Goal: Information Seeking & Learning: Learn about a topic

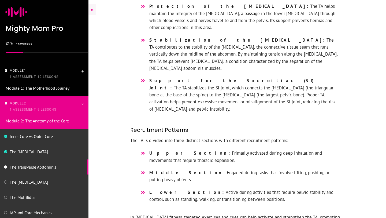
scroll to position [501, 0]
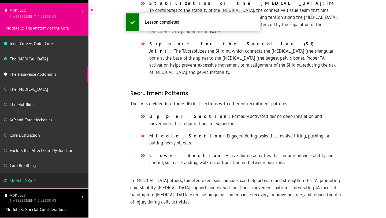
scroll to position [92, 0]
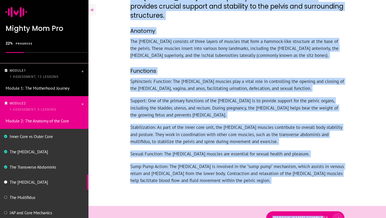
scroll to position [221, 0]
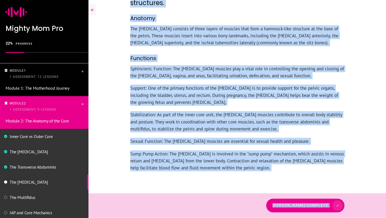
drag, startPoint x: 130, startPoint y: 47, endPoint x: 198, endPoint y: 217, distance: 183.5
copy div "The Pelvic Floor The Pelvic Floor is a complex system of muscles that provides …"
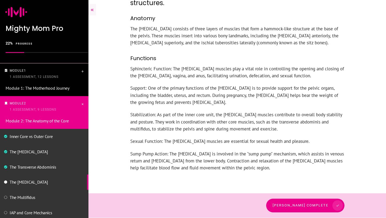
click at [295, 135] on p "Stabilization: As part of the inner core unit, the Pelvic Floor muscles contrib…" at bounding box center [237, 124] width 214 height 27
click at [339, 204] on icon at bounding box center [339, 205] width 3 height 3
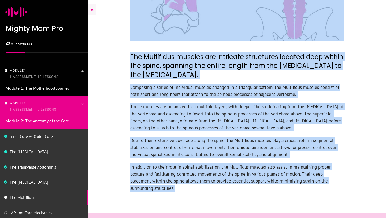
scroll to position [219, 0]
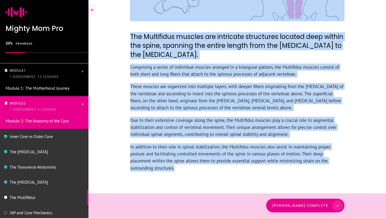
drag, startPoint x: 130, startPoint y: 46, endPoint x: 181, endPoint y: 166, distance: 129.9
click at [181, 166] on div "Dashboard My Account Log out Log In Back to Course Dashboard The Multifidus The…" at bounding box center [238, -1] width 298 height 437
copy div "The Multifidus The Multifidus muscles are intricate structures located deep wit…"
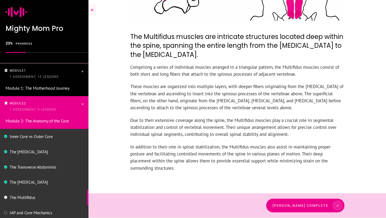
click at [199, 171] on p "In addition to their role in spinal stabilization, the Multifidus muscles also …" at bounding box center [237, 160] width 214 height 34
click at [317, 204] on span "[PERSON_NAME] complete" at bounding box center [303, 205] width 56 height 4
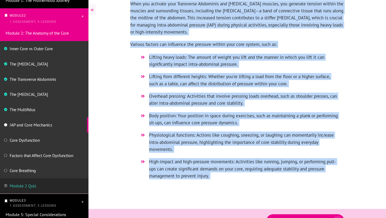
scroll to position [205, 0]
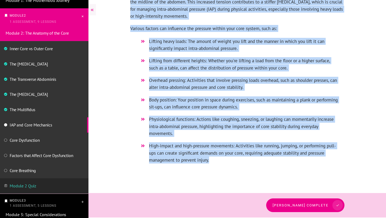
drag, startPoint x: 130, startPoint y: 13, endPoint x: 222, endPoint y: 159, distance: 172.9
click at [222, 159] on div "Dashboard My Account Log out Log In Back to Course Dashboard IAP and Core Mecha…" at bounding box center [238, 6] width 298 height 423
copy div "LOR ips Dolo Sitametco Adi elitsed do eius tempo inci, utlaboree dol Magnaaliq,…"
click at [223, 167] on li "High-impact and high-pressure movements: Activities like running, jumping, or p…" at bounding box center [237, 155] width 201 height 27
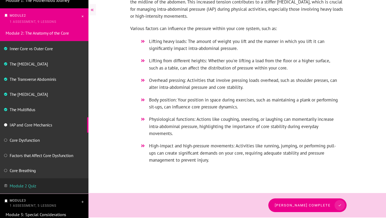
click at [313, 206] on span "[PERSON_NAME] complete" at bounding box center [303, 205] width 56 height 4
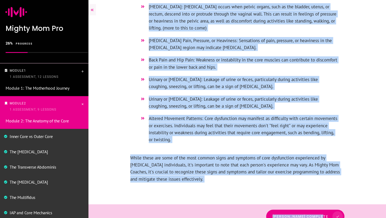
scroll to position [214, 0]
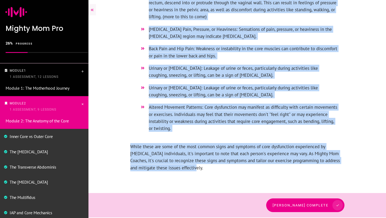
drag, startPoint x: 130, startPoint y: 47, endPoint x: 209, endPoint y: 166, distance: 142.8
click at [209, 166] on div "Dashboard My Account Log out Log In Back to Course Dashboard Core Dysfunction C…" at bounding box center [238, 2] width 298 height 432
copy div "Core Dysfunction Core dysfunction encompasses impaired function or weakness in …"
click at [198, 134] on li "Altered Movement Patterns: Core dysfunction may manifest as difficulty with cer…" at bounding box center [237, 121] width 201 height 34
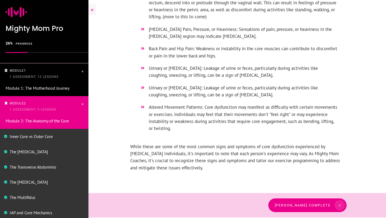
click at [302, 208] on link "[PERSON_NAME] complete" at bounding box center [308, 205] width 78 height 14
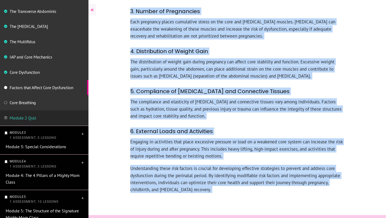
scroll to position [185, 0]
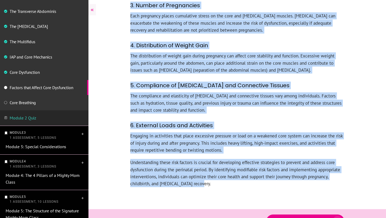
drag, startPoint x: 132, startPoint y: 47, endPoint x: 203, endPoint y: 170, distance: 142.1
click at [203, 170] on div "Dashboard My Account Log out Log In Back to Course Dashboard Factors that Affec…" at bounding box center [238, 24] width 298 height 419
copy div "Factors that Affect Core Dysfunction 1. Pregnancy-Related Changes Pregnancy its…"
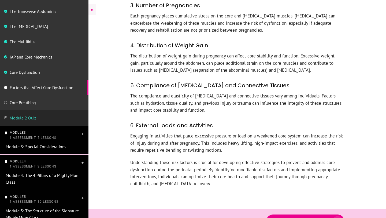
click at [247, 92] on p "The compliance and elasticity of fascia and connective tissues vary among indiv…" at bounding box center [237, 105] width 214 height 27
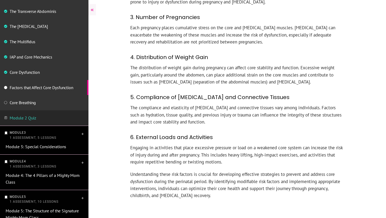
scroll to position [175, 0]
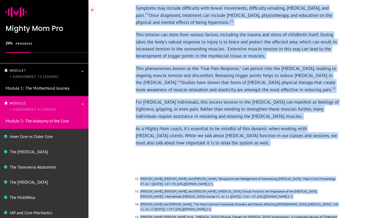
scroll to position [1279, 0]
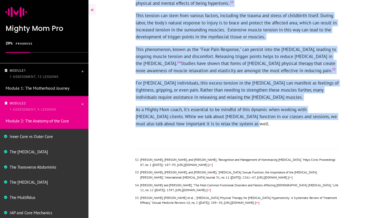
drag, startPoint x: 136, startPoint y: 39, endPoint x: 279, endPoint y: 96, distance: 154.2
copy div "Lore ipsumdolo si ame cons adipi elitsedd eiu temporin; ut'l etdol magnaaliqu e…"
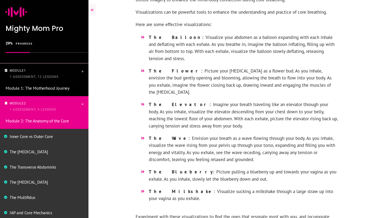
scroll to position [731, 0]
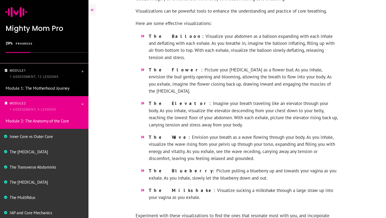
drag, startPoint x: 136, startPoint y: 10, endPoint x: 208, endPoint y: 188, distance: 191.6
click at [208, 188] on div "Core breathing is not just about inhaling and exhaling; it's about activating a…" at bounding box center [237, 75] width 204 height 1210
copy div "Visualizations can be powerful tools to enhance the understanding and practice …"
click at [340, 82] on div "Core breathing is not just about inhaling and exhaling; it's about activating a…" at bounding box center [237, 114] width 215 height 1289
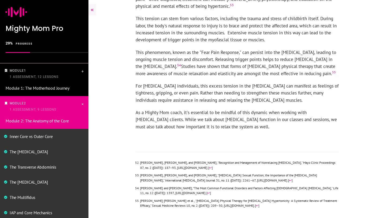
scroll to position [1279, 0]
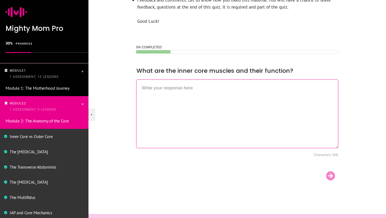
scroll to position [221, 0]
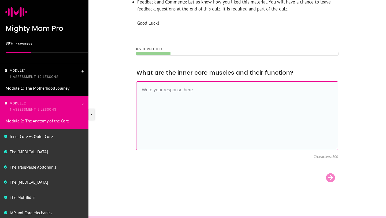
click at [174, 89] on textarea at bounding box center [237, 115] width 202 height 69
paste textarea "[MEDICAL_DATA]: The primary breathing muscle that separates the chest cavity fr…"
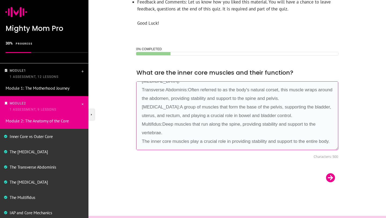
scroll to position [0, 0]
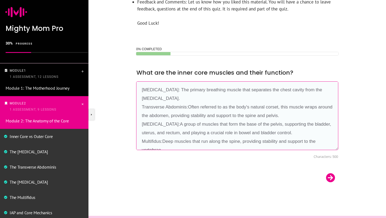
click at [174, 88] on textarea "Diaphragm: The primary breathing muscle that separates the chest cavity from th…" at bounding box center [237, 115] width 202 height 69
click at [173, 89] on textarea "Diaphragm: Th primary breathing muscle that separates the chest cavity from the…" at bounding box center [237, 115] width 202 height 69
drag, startPoint x: 239, startPoint y: 90, endPoint x: 165, endPoint y: 91, distance: 74.3
click at [165, 91] on textarea "Diaphragm is the primary breathing muscle that separates the chest cavity from …" at bounding box center [237, 115] width 202 height 69
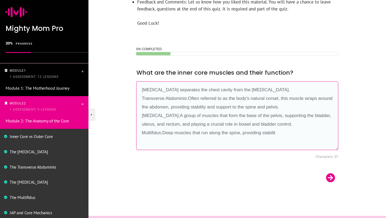
click at [276, 89] on textarea "Diaphragm separates the chest cavity from the abdominal cavity. Transverse Abdo…" at bounding box center [237, 115] width 202 height 69
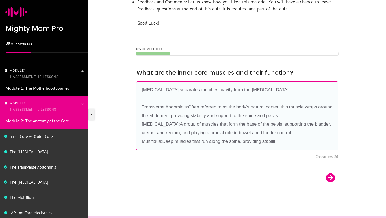
drag, startPoint x: 306, startPoint y: 106, endPoint x: 187, endPoint y: 108, distance: 119.1
click at [187, 108] on textarea "Diaphragm separates the chest cavity from the abdominal cavity. Transverse Abdo…" at bounding box center [237, 115] width 202 height 69
click at [215, 115] on textarea "Diaphragm separates the chest cavity from the abdominal cavity. Transverse Abdo…" at bounding box center [237, 115] width 202 height 69
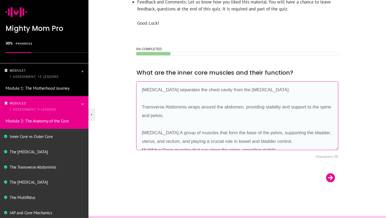
scroll to position [9, 0]
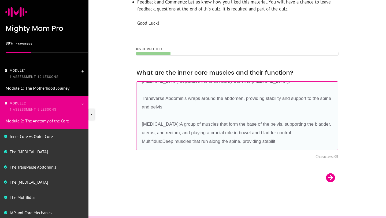
click at [171, 123] on textarea "Diaphragm separates the chest cavity from the abdominal cavity. Transverse Abdo…" at bounding box center [237, 115] width 202 height 69
click at [174, 141] on textarea "Diaphragm separates the chest cavity from the abdominal cavity. Transverse Abdo…" at bounding box center [237, 115] width 202 height 69
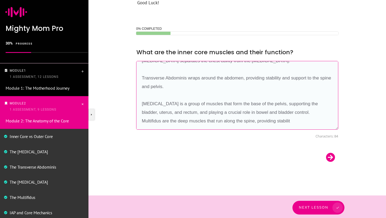
scroll to position [244, 0]
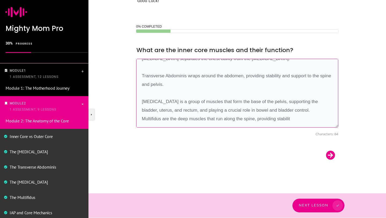
click at [293, 119] on textarea "Diaphragm separates the chest cavity from the abdominal cavity. Transverse Abdo…" at bounding box center [237, 93] width 202 height 69
click at [303, 112] on textarea "Diaphragm separates the chest cavity from the abdominal cavity. Transverse Abdo…" at bounding box center [237, 93] width 202 height 69
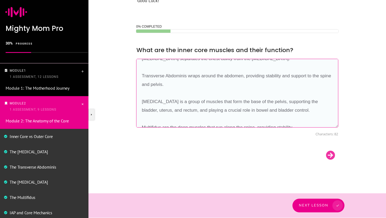
type textarea "Diaphragm separates the chest cavity from the abdominal cavity. Transverse Abdo…"
click at [329, 155] on div at bounding box center [331, 155] width 16 height 11
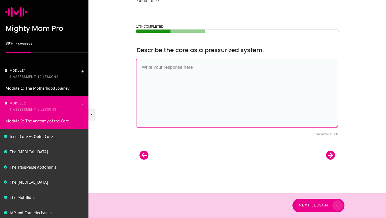
click at [200, 72] on textarea at bounding box center [237, 93] width 202 height 69
paste textarea "The core is a pressurized system where the diaphragm, abdominal wall, and pelvi…"
type textarea "The core is a pressurized system where the diaphragm, abdominal wall, and pelvi…"
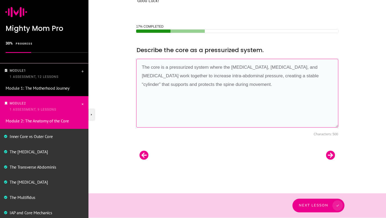
drag, startPoint x: 226, startPoint y: 86, endPoint x: 130, endPoint y: 63, distance: 98.1
click at [131, 63] on div "17% COMPLETED __CONFIG_colors_palette__{"active_palette":0,"config":{"colors":{…" at bounding box center [238, 95] width 214 height 142
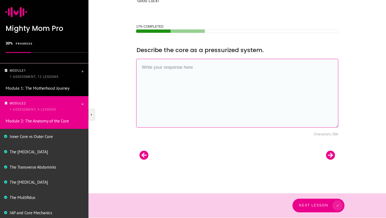
paste textarea "The core works like a pressurized system — when my diaphragm, abs, and pelvic f…"
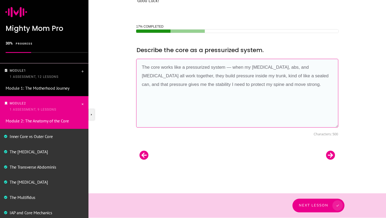
click at [235, 66] on textarea "The core works like a pressurized system — when my diaphragm, abs, and pelvic f…" at bounding box center [237, 93] width 202 height 69
click at [233, 64] on textarea "The core works like a pressurized system — when my diaphragm, abs, and pelvic f…" at bounding box center [237, 93] width 202 height 69
click at [222, 75] on textarea "The core works like a pressurized system, when my diaphragm, abs, and pelvic fl…" at bounding box center [237, 93] width 202 height 69
click at [226, 67] on textarea "The core works like a pressurized system, when my diaphragm, abs, and pelvic fl…" at bounding box center [237, 93] width 202 height 69
click at [227, 66] on textarea "The core works like a pressurized system, when my diaphragm, abs, and pelvic fl…" at bounding box center [237, 93] width 202 height 69
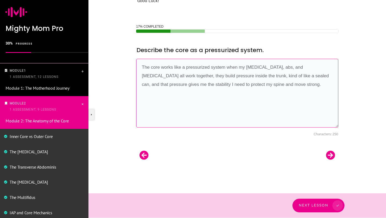
click at [225, 66] on textarea "The core works like a pressurized system when my diaphragm, abs, and pelvic flo…" at bounding box center [237, 93] width 202 height 69
paste textarea "where internal forces push outward in every direction, while external structure…"
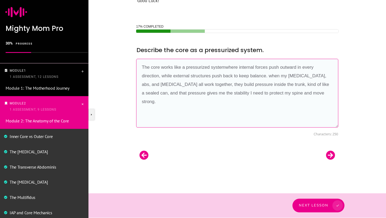
click at [227, 66] on textarea "The core works like a pressurized systemwhere internal forces push outward in e…" at bounding box center [237, 93] width 202 height 69
click at [226, 68] on textarea "The core works like a pressurized systemwhere internal forces push outward in e…" at bounding box center [237, 93] width 202 height 69
click at [272, 75] on textarea "The core works like a pressurized system where internal forces push outward in …" at bounding box center [237, 93] width 202 height 69
click at [285, 77] on textarea "The core works like a pressurized system where internal forces push outward in …" at bounding box center [237, 93] width 202 height 69
click at [289, 77] on textarea "The core works like a pressurized system where internal forces push outward in …" at bounding box center [237, 93] width 202 height 69
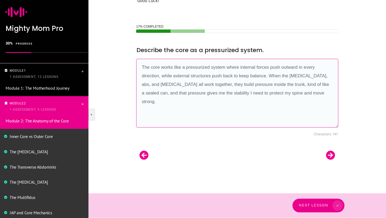
click at [187, 93] on textarea "The core works like a pressurized system where internal forces push outward in …" at bounding box center [237, 93] width 202 height 69
click at [188, 93] on textarea "The core works like a pressurized system where internal forces push outward in …" at bounding box center [237, 93] width 202 height 69
click at [209, 92] on textarea "The core works like a pressurized system where internal forces push outward in …" at bounding box center [237, 93] width 202 height 69
click at [250, 93] on textarea "The core works like a pressurized system where internal forces push outward in …" at bounding box center [237, 93] width 202 height 69
type textarea "The core works like a pressurized system where internal forces push outward in …"
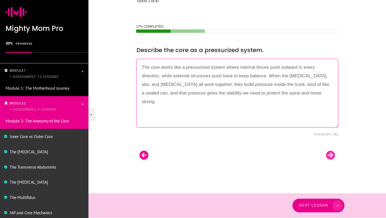
click at [332, 156] on div at bounding box center [331, 155] width 16 height 11
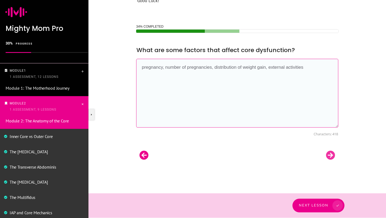
type textarea "pregnancy, number of pregnancies, distribution of weight gain, external activit…"
click at [333, 155] on div at bounding box center [331, 155] width 16 height 11
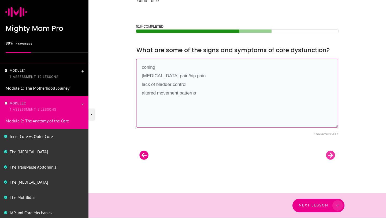
type textarea "coning pelvic floor pain/hip pain lack of bladder control altered movement patt…"
click at [329, 156] on div at bounding box center [331, 155] width 16 height 11
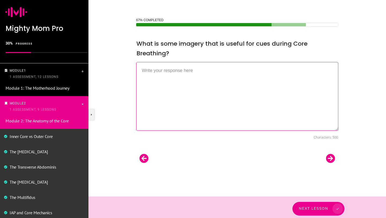
scroll to position [253, 0]
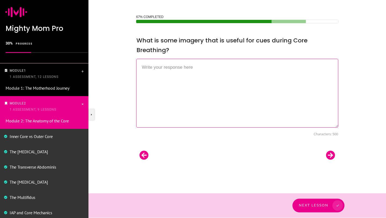
click at [158, 72] on textarea at bounding box center [237, 93] width 202 height 69
type textarea "a"
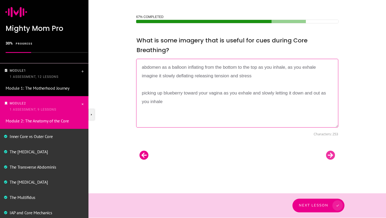
type textarea "abdomen as a balloon inflating from the bottom to the top as you inhale, as you…"
click at [325, 155] on div at bounding box center [331, 155] width 16 height 11
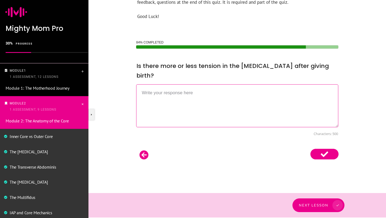
scroll to position [218, 0]
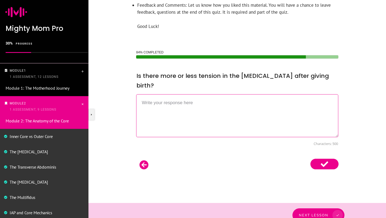
click at [210, 96] on textarea at bounding box center [237, 115] width 202 height 43
click at [223, 101] on textarea at bounding box center [237, 115] width 202 height 43
type textarea "more"
click at [328, 159] on use at bounding box center [325, 164] width 28 height 11
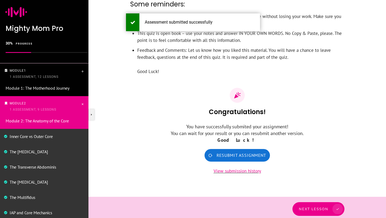
scroll to position [177, 0]
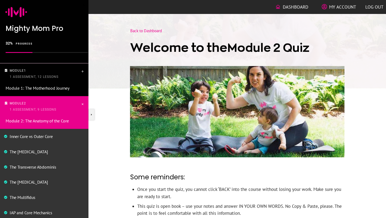
scroll to position [177, 0]
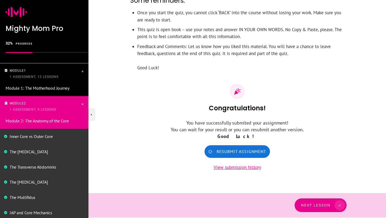
click at [324, 206] on span "Next Lesson" at bounding box center [316, 205] width 30 height 4
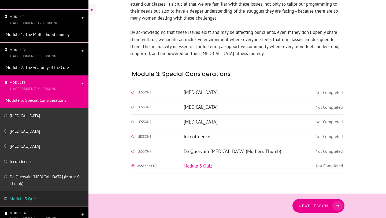
scroll to position [110, 0]
click at [332, 205] on span at bounding box center [338, 205] width 14 height 10
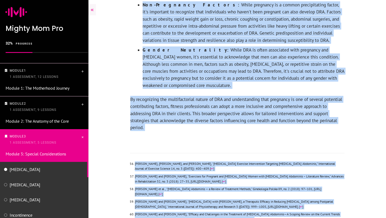
scroll to position [2073, 0]
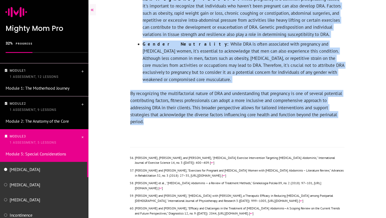
drag, startPoint x: 130, startPoint y: 62, endPoint x: 229, endPoint y: 38, distance: 102.0
copy div "Loremipsu Dolor (SIT), ametcon ad eli seddoeiu tem incidi ut lab Etdol Magn ali…"
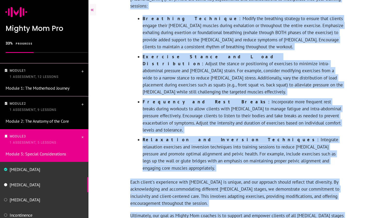
scroll to position [1194, 0]
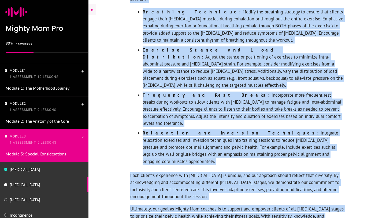
drag, startPoint x: 131, startPoint y: 49, endPoint x: 214, endPoint y: 138, distance: 121.5
copy div "Loremips Dolors Ametc Adipisci (ELI) seddoe te inc utlabor et doloremagn al eni…"
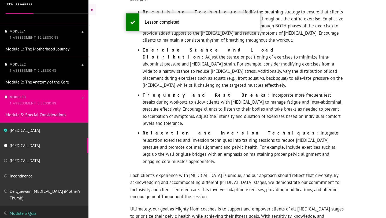
scroll to position [39, 0]
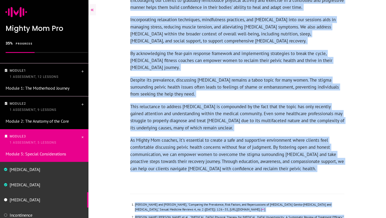
scroll to position [959, 0]
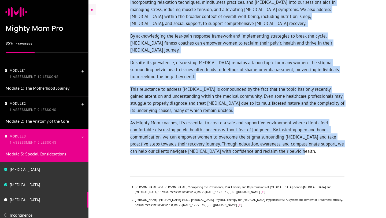
drag, startPoint x: 131, startPoint y: 47, endPoint x: 257, endPoint y: 121, distance: 146.1
copy div "Loremi Dolo Sitame cons ad e seddoeiusmod tempo inci utl etdoloremagna aliqua e…"
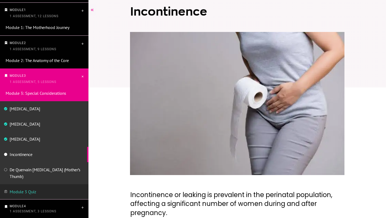
scroll to position [35, 0]
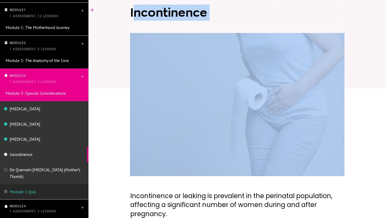
drag, startPoint x: 132, startPoint y: 14, endPoint x: 183, endPoint y: 189, distance: 182.4
click at [117, 87] on div at bounding box center [238, 109] width 298 height 134
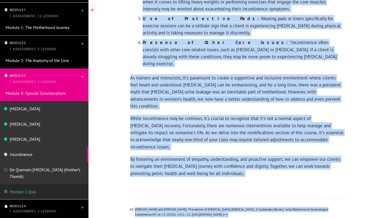
scroll to position [1224, 0]
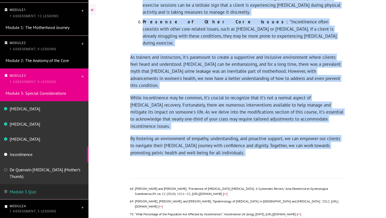
drag, startPoint x: 130, startPoint y: 35, endPoint x: 249, endPoint y: 83, distance: 127.4
copy section "Incontinence or leaking is prevalent in the perinatal population, affecting a s…"
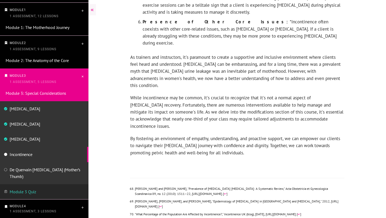
click at [222, 135] on p "By fostering an environment of empathy, understanding, and proactive support, w…" at bounding box center [237, 148] width 214 height 27
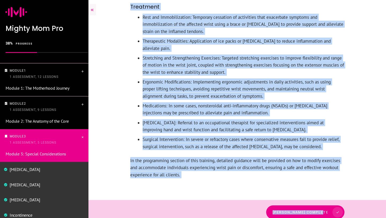
scroll to position [505, 0]
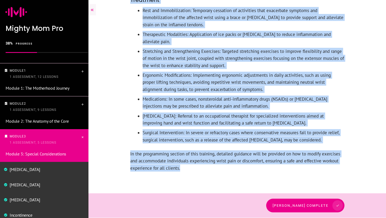
drag, startPoint x: 132, startPoint y: 47, endPoint x: 210, endPoint y: 176, distance: 151.3
copy div "De Quervain Tenosynovitis (Mother’s Thumb) De Quervain tenosynovitis, commonly …"
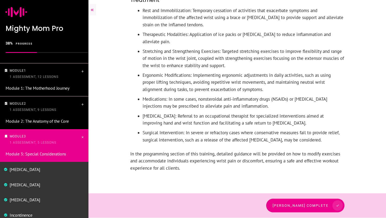
click at [331, 159] on p "In the programming section of this training, detailed guidance will be provided…" at bounding box center [237, 163] width 214 height 27
click at [318, 203] on span "Mark lesson complete" at bounding box center [303, 205] width 56 height 4
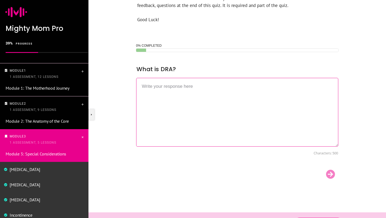
scroll to position [226, 0]
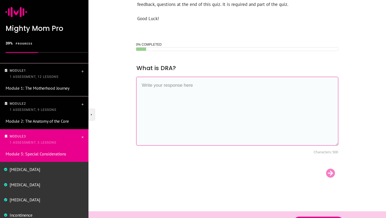
click at [170, 103] on textarea at bounding box center [237, 111] width 202 height 69
paste textarea "[MEDICAL_DATA] Abdominis"
type textarea "[MEDICAL_DATA] Abdominis"
click at [332, 174] on div at bounding box center [331, 173] width 16 height 11
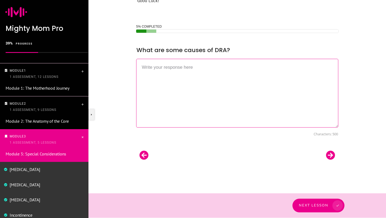
click at [172, 71] on textarea at bounding box center [237, 93] width 202 height 69
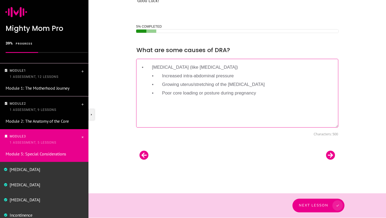
click at [154, 67] on textarea "• [MEDICAL_DATA] (like [MEDICAL_DATA]) • Increased intra-abdominal pressure • G…" at bounding box center [237, 93] width 202 height 69
click at [164, 77] on textarea "[MEDICAL_DATA] (like [MEDICAL_DATA]) • Increased intra-abdominal pressure • Gro…" at bounding box center [237, 93] width 202 height 69
click at [163, 77] on textarea "[MEDICAL_DATA] (like [MEDICAL_DATA]) • Increased intra-abdominal pressure • Gro…" at bounding box center [237, 93] width 202 height 69
click at [164, 82] on textarea "[MEDICAL_DATA] (like [MEDICAL_DATA]) Increased intra-abdominal pressure • Growi…" at bounding box center [237, 93] width 202 height 69
click at [162, 93] on textarea "[MEDICAL_DATA] (like [MEDICAL_DATA]) Increased intra-abdominal pressure Growing…" at bounding box center [237, 93] width 202 height 69
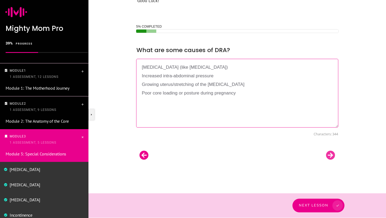
type textarea "[MEDICAL_DATA] (like [MEDICAL_DATA]) Increased intra-abdominal pressure Growing…"
click at [333, 154] on div at bounding box center [331, 155] width 16 height 11
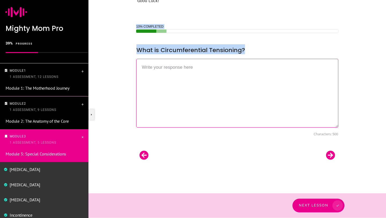
drag, startPoint x: 245, startPoint y: 49, endPoint x: 129, endPoint y: 52, distance: 116.7
click at [129, 52] on div "Some reminders: Once you start the quiz, you cannot click ‘BACK’ into the cours…" at bounding box center [238, 58] width 298 height 269
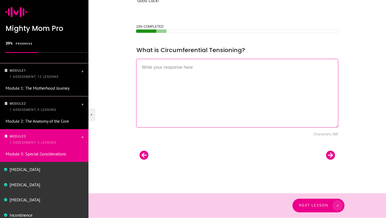
click at [173, 48] on span "What is Circumferential Tensioning?" at bounding box center [191, 50] width 109 height 8
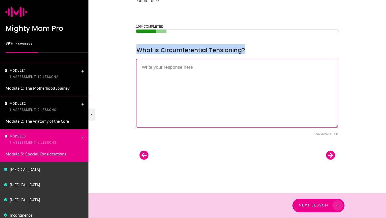
drag, startPoint x: 138, startPoint y: 50, endPoint x: 243, endPoint y: 52, distance: 105.4
click at [243, 52] on span "What is Circumferential Tensioning?" at bounding box center [191, 50] width 109 height 8
copy span "What is Circumferential Tensioning?"
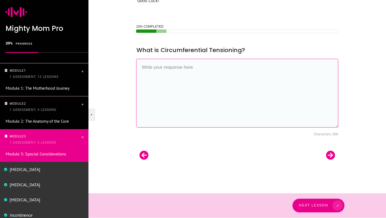
click at [196, 71] on textarea at bounding box center [237, 93] width 202 height 69
paste textarea "Circumferential tensioning is when the [MEDICAL_DATA] muscles activate evenly a…"
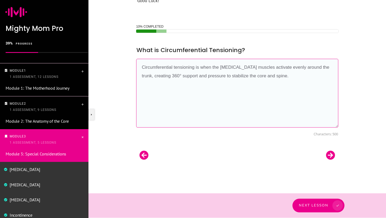
click at [295, 78] on textarea "Circumferential tensioning is when the [MEDICAL_DATA] muscles activate evenly a…" at bounding box center [237, 93] width 202 height 69
type textarea "Circumferential tensioning is when the [MEDICAL_DATA] muscles activate evenly a…"
click at [330, 158] on div at bounding box center [331, 155] width 16 height 11
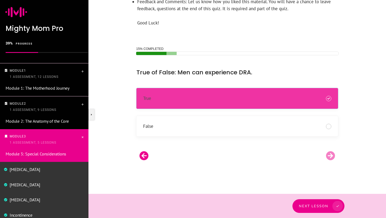
click at [187, 100] on div "True" at bounding box center [237, 98] width 188 height 7
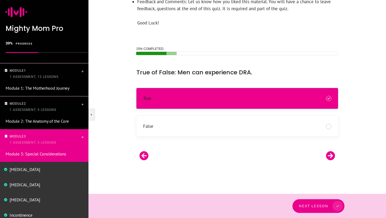
click at [317, 207] on div "Next Lesson" at bounding box center [237, 206] width 215 height 14
click at [333, 155] on div at bounding box center [331, 155] width 16 height 11
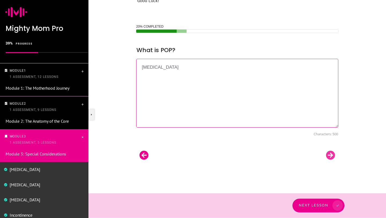
type textarea "[MEDICAL_DATA]"
click at [332, 154] on div at bounding box center [331, 155] width 16 height 11
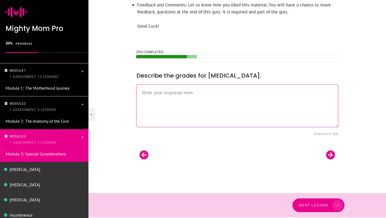
scroll to position [218, 0]
click at [163, 104] on textarea at bounding box center [237, 106] width 202 height 43
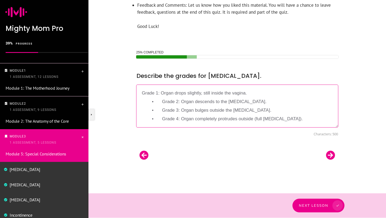
click at [164, 102] on textarea "Grade 1: Organ drops slightly, still inside the vagina. • Grade 2: Organ descen…" at bounding box center [237, 106] width 202 height 43
click at [163, 102] on textarea "Grade 1: Organ drops slightly, still inside the vagina. • Grade 2: Organ descen…" at bounding box center [237, 106] width 202 height 43
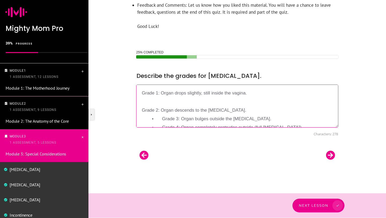
click at [164, 118] on textarea "Grade 1: Organ drops slightly, still inside the vagina. Grade 2: Organ descends…" at bounding box center [237, 106] width 202 height 43
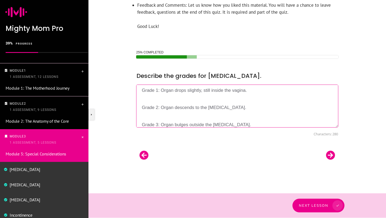
scroll to position [17, 0]
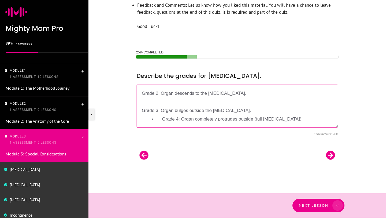
click at [163, 120] on textarea "Grade 1: Organ drops slightly, still inside the vagina. Grade 2: Organ descends…" at bounding box center [237, 106] width 202 height 43
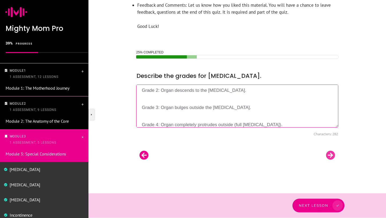
type textarea "Grade 1: Organ drops slightly, still inside the vagina. Grade 2: Organ descends…"
click at [328, 157] on div at bounding box center [331, 155] width 16 height 11
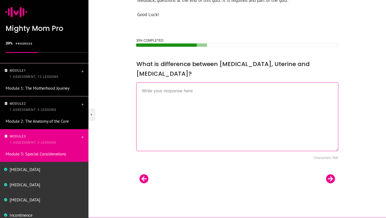
scroll to position [244, 0]
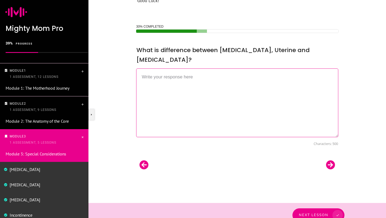
click at [178, 71] on textarea at bounding box center [237, 102] width 202 height 69
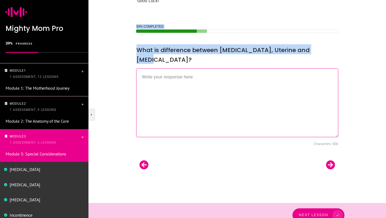
drag, startPoint x: 322, startPoint y: 47, endPoint x: 128, endPoint y: 50, distance: 193.7
click at [128, 50] on div "Some reminders: Once you start the quiz, you cannot click ‘BACK’ into the cours…" at bounding box center [238, 63] width 298 height 278
copy div "30% COMPLETED __CONFIG_colors_palette__{"active_palette":0,"config":{"colors":{…"
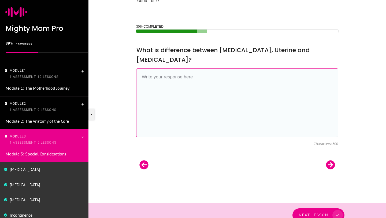
click at [152, 68] on textarea at bounding box center [237, 102] width 202 height 69
paste textarea "[MEDICAL_DATA]: Bladder bulges into the vaginal wall. • [MEDICAL_DATA]: Uterus …"
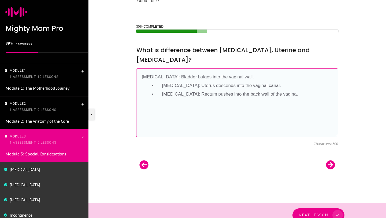
click at [163, 76] on textarea "[MEDICAL_DATA]: Bladder bulges into the vaginal wall. • [MEDICAL_DATA]: Uterus …" at bounding box center [237, 102] width 202 height 69
click at [163, 86] on textarea "[MEDICAL_DATA]: Bladder bulges into the vaginal wall. [MEDICAL_DATA]: Uterus de…" at bounding box center [237, 102] width 202 height 69
click at [152, 68] on textarea "[MEDICAL_DATA]: Bladder bulges into the vaginal wall. [MEDICAL_DATA]: Uterus de…" at bounding box center [237, 102] width 202 height 69
click at [151, 75] on textarea "[MEDICAL_DATA]: Bladder bulges into the vaginal wall. [MEDICAL_DATA]: Uterus de…" at bounding box center [237, 102] width 202 height 69
click at [152, 82] on textarea "[MEDICAL_DATA]: Bladder bulges into the vaginal wall. [MEDICAL_DATA]: Uterus de…" at bounding box center [237, 102] width 202 height 69
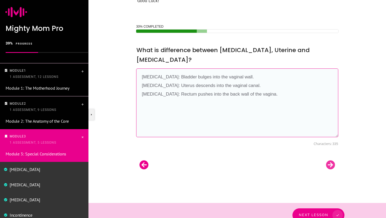
type textarea "[MEDICAL_DATA]: Bladder bulges into the vaginal wall. [MEDICAL_DATA]: Uterus de…"
click at [330, 159] on div at bounding box center [331, 164] width 16 height 11
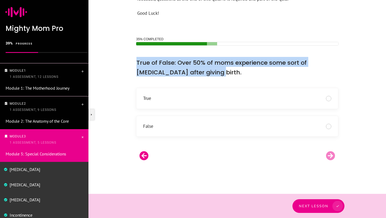
drag, startPoint x: 193, startPoint y: 72, endPoint x: 133, endPoint y: 64, distance: 60.7
click at [133, 64] on div "35% COMPLETED __CONFIG_colors_palette__{"active_palette":0,"config":{"colors":{…" at bounding box center [238, 101] width 214 height 130
copy span "True of False: Over 50% of moms experience some sort of [MEDICAL_DATA] after gi…"
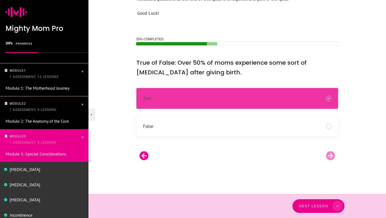
click at [315, 101] on div "True" at bounding box center [237, 98] width 188 height 7
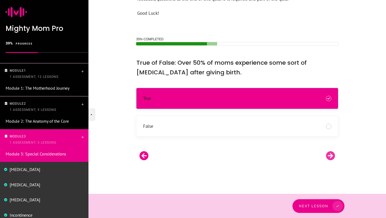
click at [332, 158] on div at bounding box center [331, 155] width 16 height 11
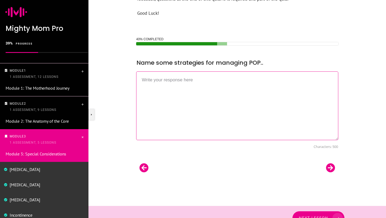
scroll to position [244, 0]
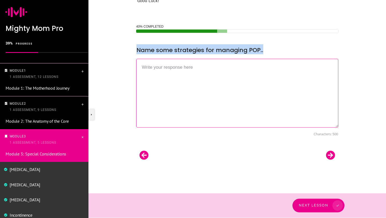
drag, startPoint x: 266, startPoint y: 50, endPoint x: 137, endPoint y: 49, distance: 129.3
click at [137, 49] on div "Name some strategies for managing POP.." at bounding box center [237, 49] width 202 height 10
copy span "Name some strategies for managing POP.."
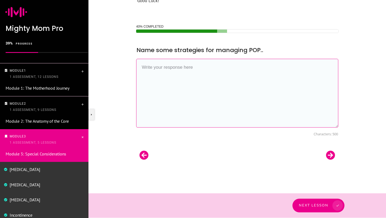
paste textarea "Name some strategies for managing POP.."
type textarea "Name some strategies for managing POP.."
drag, startPoint x: 235, startPoint y: 69, endPoint x: 127, endPoint y: 64, distance: 108.0
click at [127, 64] on div "Some reminders: Once you start the quiz, you cannot click ‘BACK’ into the cours…" at bounding box center [238, 58] width 298 height 269
click at [146, 70] on textarea at bounding box center [237, 93] width 202 height 69
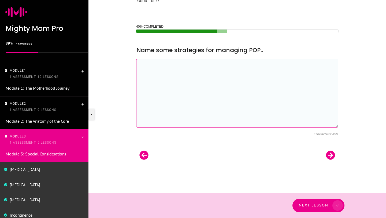
paste textarea "• [MEDICAL_DATA] physical therapy • Core and breath training (pressure manageme…"
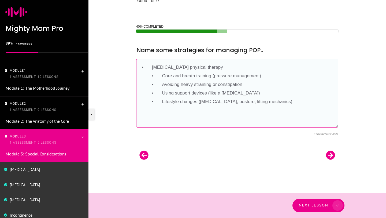
click at [152, 68] on textarea "• [MEDICAL_DATA] physical therapy • Core and breath training (pressure manageme…" at bounding box center [237, 93] width 202 height 69
click at [163, 76] on textarea "[MEDICAL_DATA] physical therapy • Core and breath training (pressure management…" at bounding box center [237, 93] width 202 height 69
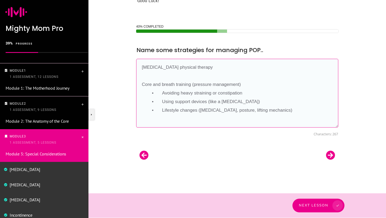
click at [163, 93] on textarea "[MEDICAL_DATA] physical therapy Core and breath training (pressure management) …" at bounding box center [237, 93] width 202 height 69
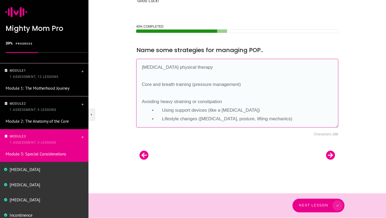
click at [164, 113] on textarea "[MEDICAL_DATA] physical therapy Core and breath training (pressure management) …" at bounding box center [237, 93] width 202 height 69
click at [163, 111] on textarea "[MEDICAL_DATA] physical therapy Core and breath training (pressure management) …" at bounding box center [237, 93] width 202 height 69
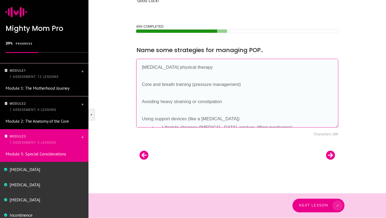
scroll to position [9, 0]
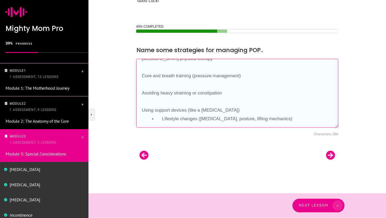
click at [163, 120] on textarea "[MEDICAL_DATA] physical therapy Core and breath training (pressure management) …" at bounding box center [237, 93] width 202 height 69
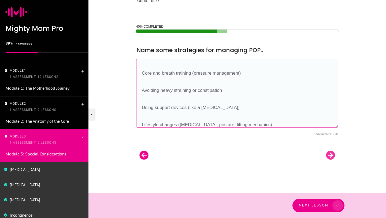
type textarea "[MEDICAL_DATA] physical therapy Core and breath training (pressure management) …"
click at [331, 156] on div at bounding box center [331, 155] width 16 height 11
